Goal: Information Seeking & Learning: Learn about a topic

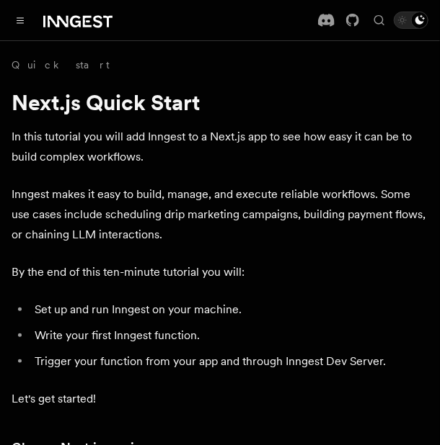
click at [20, 32] on div "Documentation Examples AgentKit Search... Ctrl+K Contact sales Sign Up" at bounding box center [220, 20] width 440 height 40
click at [15, 25] on button "Toggle navigation" at bounding box center [20, 20] width 17 height 17
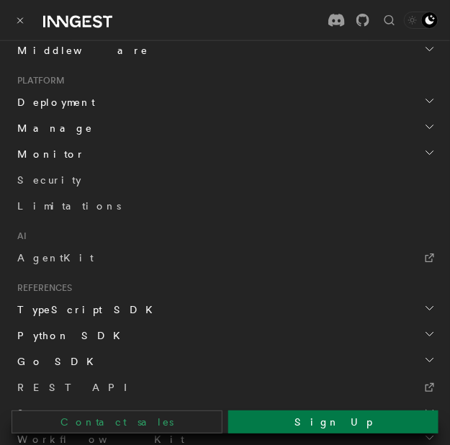
scroll to position [649, 0]
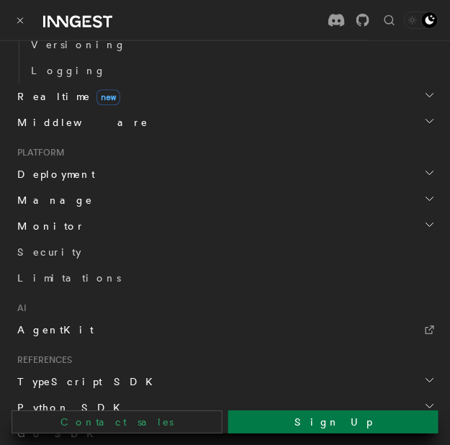
click at [161, 326] on link "AgentKit" at bounding box center [225, 330] width 427 height 26
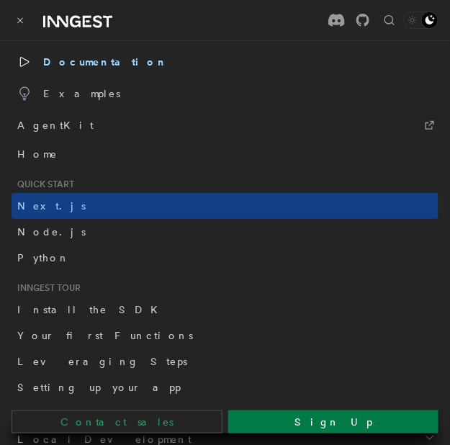
scroll to position [0, 0]
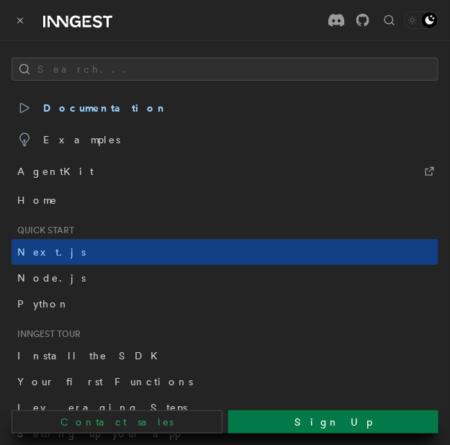
drag, startPoint x: 25, startPoint y: 17, endPoint x: 55, endPoint y: 43, distance: 39.3
click at [25, 19] on button "Toggle navigation" at bounding box center [20, 20] width 17 height 17
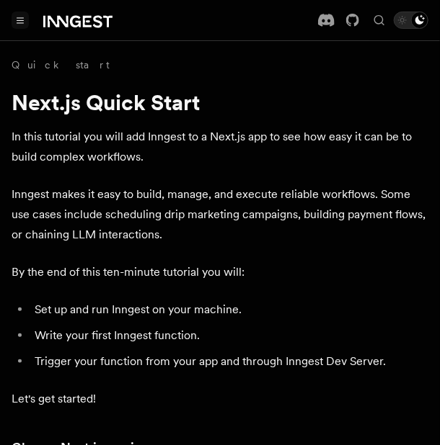
click at [19, 21] on button "Toggle navigation" at bounding box center [20, 20] width 17 height 17
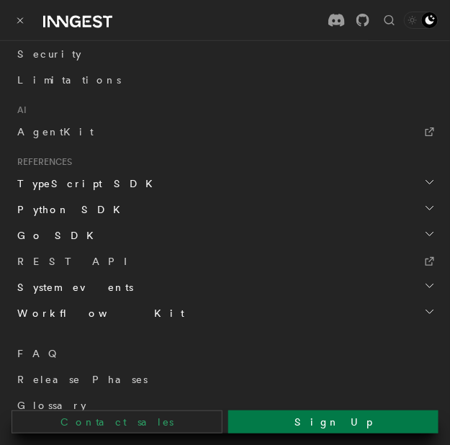
scroll to position [871, 0]
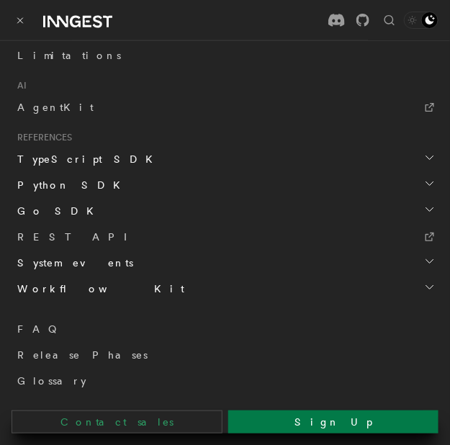
click at [64, 24] on icon at bounding box center [58, 22] width 21 height 12
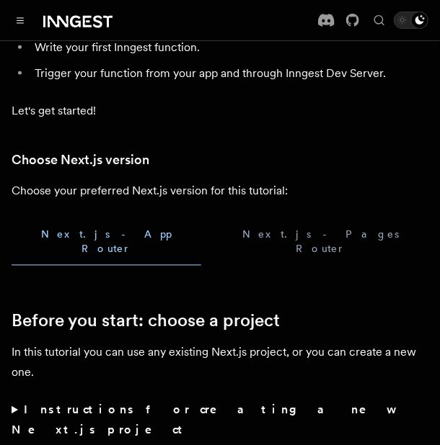
scroll to position [505, 0]
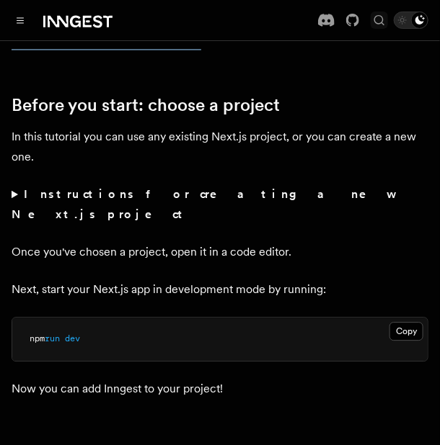
click at [373, 23] on icon "Find something..." at bounding box center [379, 20] width 14 height 14
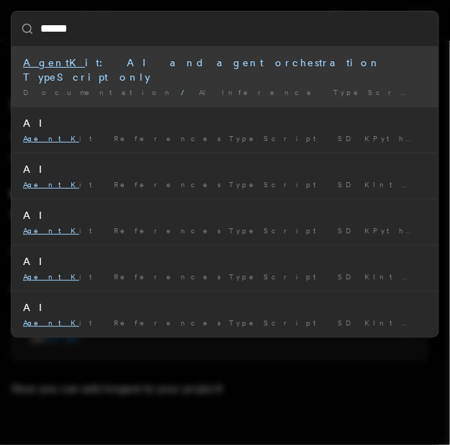
type input "*******"
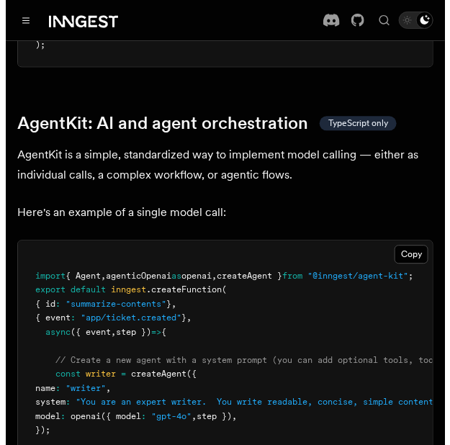
scroll to position [4379, 0]
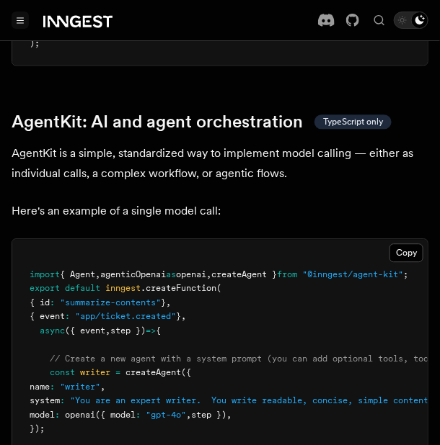
drag, startPoint x: 13, startPoint y: 9, endPoint x: 21, endPoint y: 19, distance: 12.8
click at [13, 9] on div "Documentation Examples AgentKit Search... Ctrl+K Contact sales Sign Up" at bounding box center [220, 20] width 440 height 40
click at [23, 22] on icon "Toggle navigation" at bounding box center [20, 20] width 6 height 5
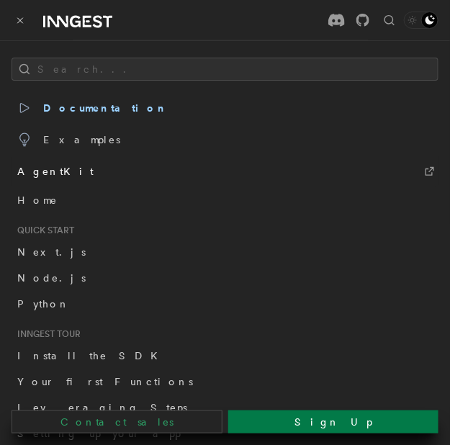
click at [39, 171] on span "AgentKit" at bounding box center [55, 171] width 76 height 20
